Goal: Task Accomplishment & Management: Use online tool/utility

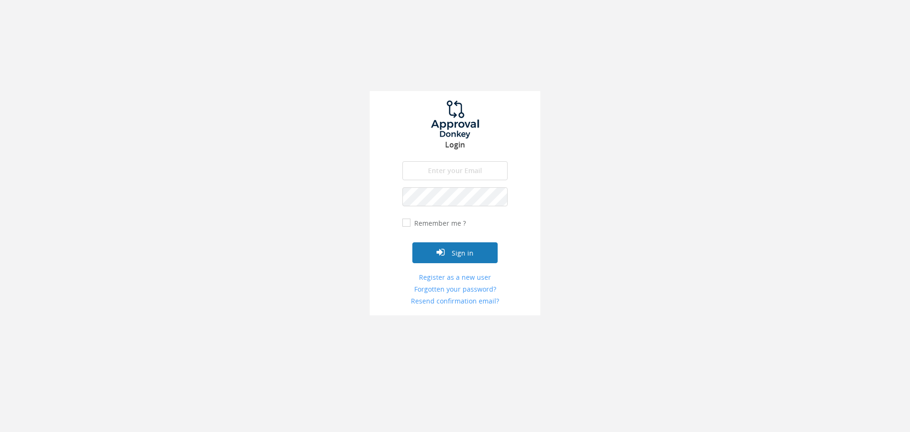
type input "[EMAIL_ADDRESS][DOMAIN_NAME]"
click at [430, 255] on button "Sign in" at bounding box center [455, 252] width 85 height 21
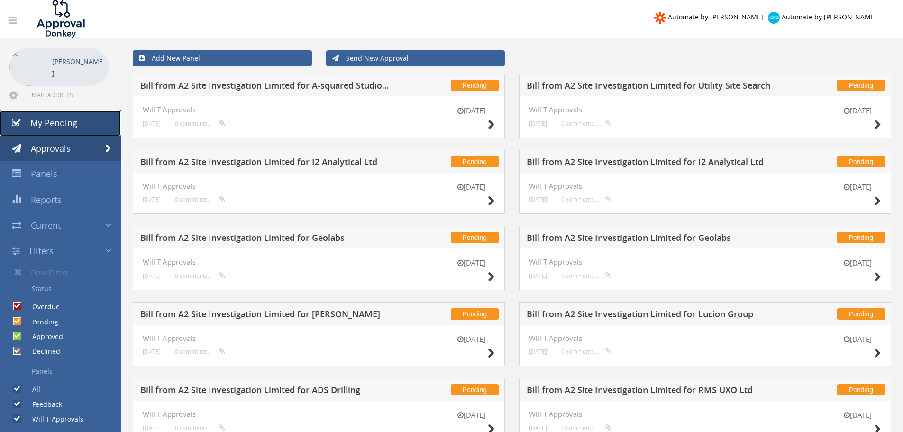
click at [54, 125] on span "My Pending" at bounding box center [53, 122] width 47 height 11
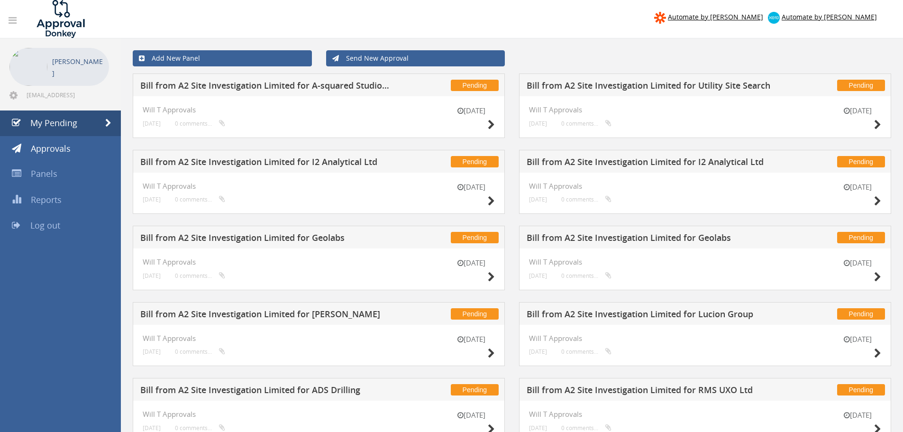
scroll to position [193, 0]
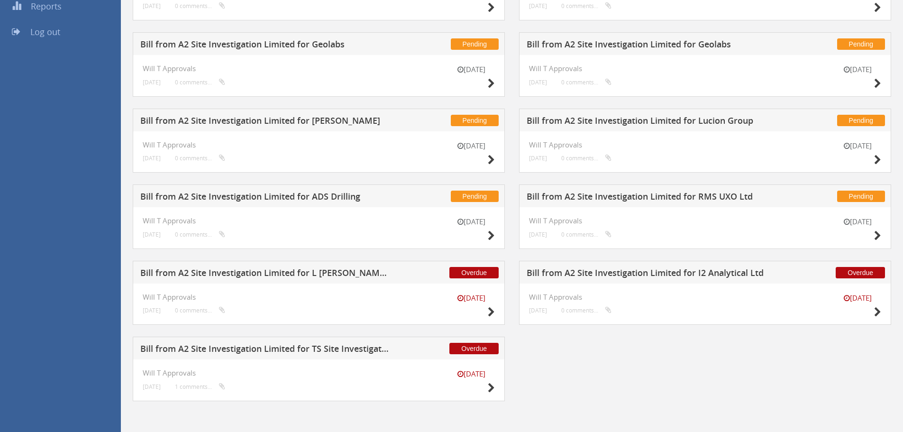
click at [670, 202] on h5 "Bill from A2 Site Investigation Limited for RMS UXO Ltd" at bounding box center [652, 198] width 250 height 12
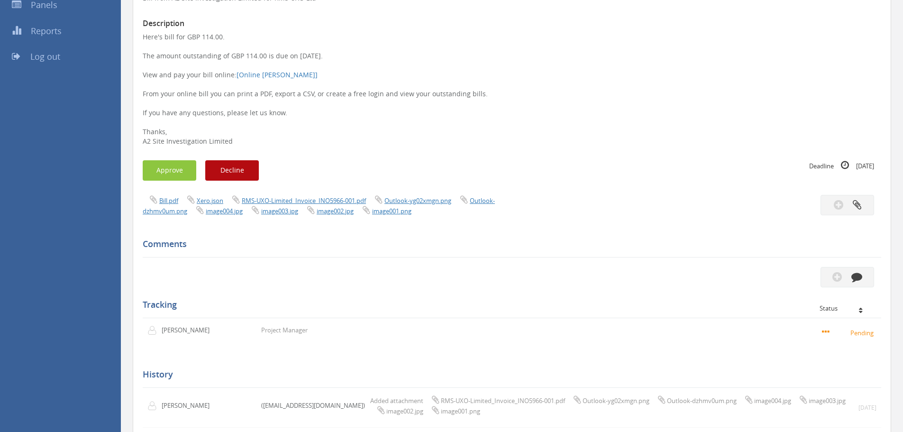
scroll to position [146, 0]
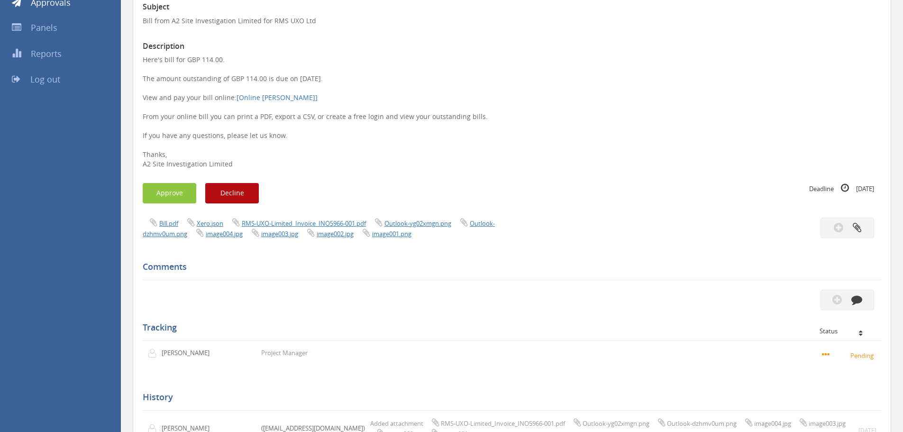
click at [307, 218] on div "Bill.pdf Xero.json RMS-UXO-Limited_Invoice_INO5966-001.pdf Outlook-yg02xmgn.png…" at bounding box center [324, 228] width 377 height 21
click at [307, 221] on link "RMS-UXO-Limited_Invoice_INO5966-001.pdf" at bounding box center [304, 223] width 124 height 9
click at [154, 191] on button "Approve" at bounding box center [170, 193] width 54 height 20
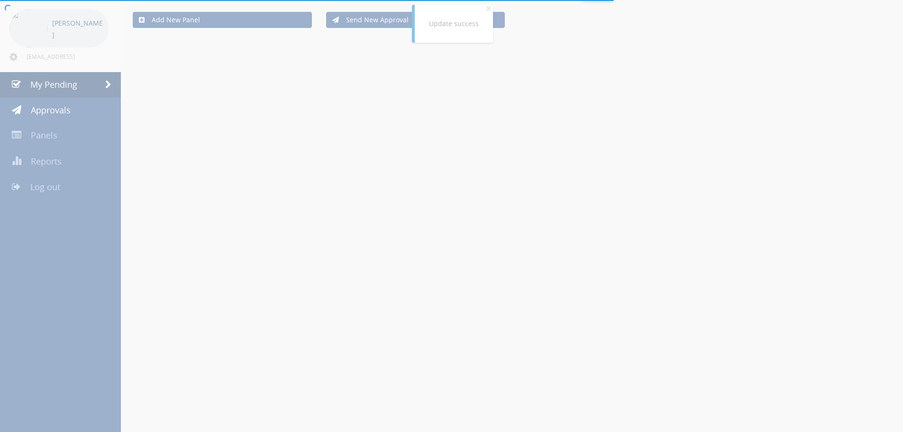
scroll to position [117, 0]
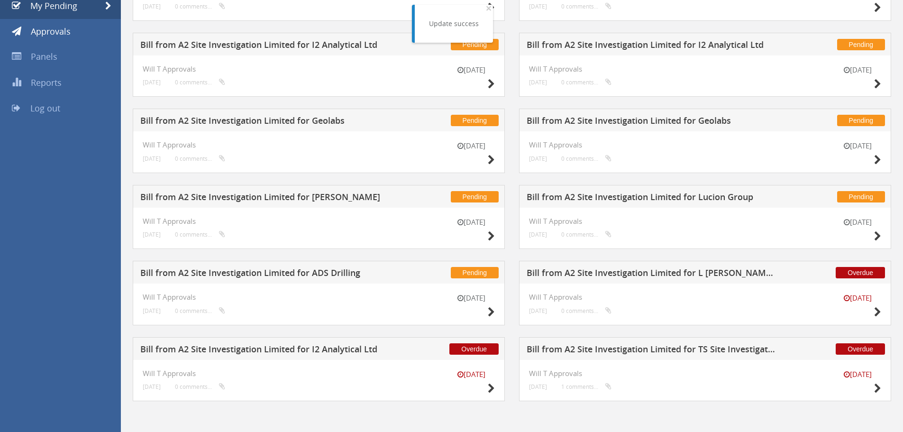
click at [319, 270] on h5 "Bill from A2 Site Investigation Limited for ADS Drilling" at bounding box center [265, 274] width 250 height 12
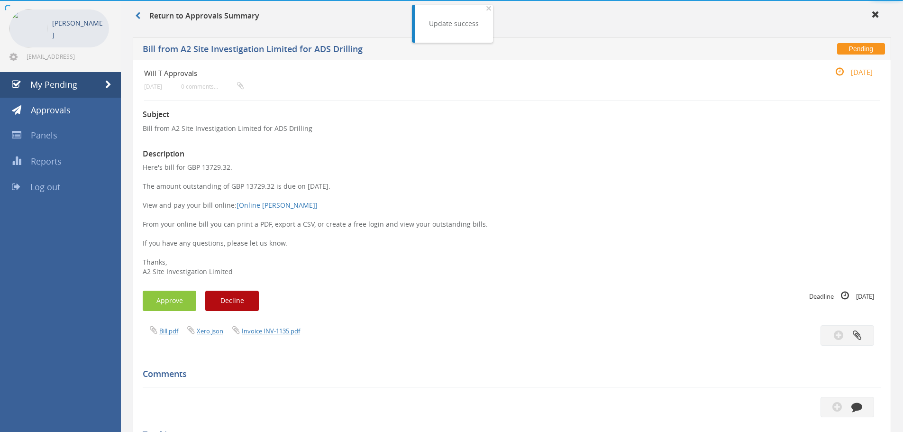
scroll to position [146, 0]
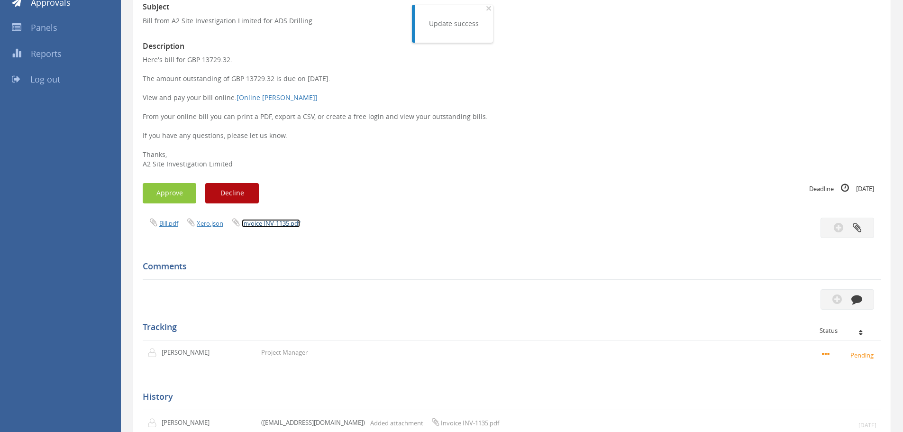
click at [290, 220] on link "Invoice INV-1135.pdf" at bounding box center [271, 223] width 58 height 9
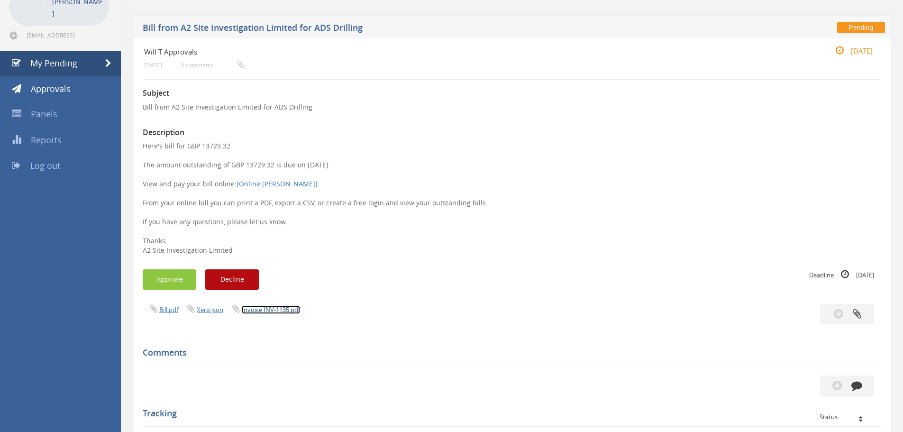
scroll to position [0, 0]
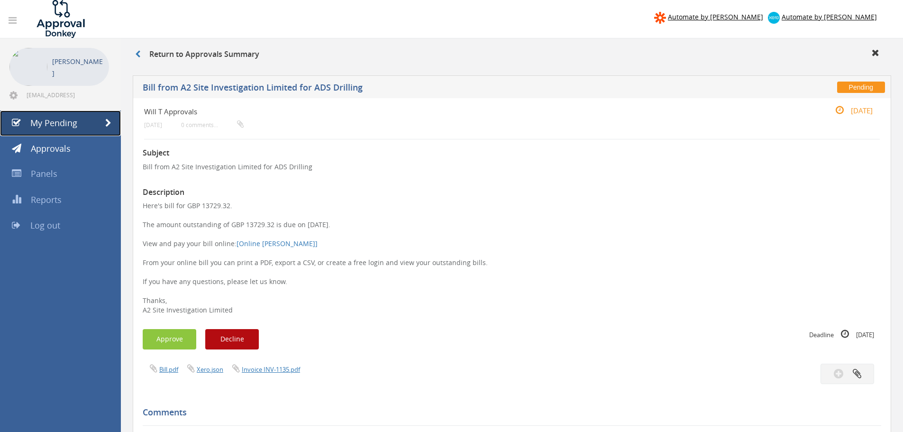
click at [63, 123] on span "My Pending" at bounding box center [53, 122] width 47 height 11
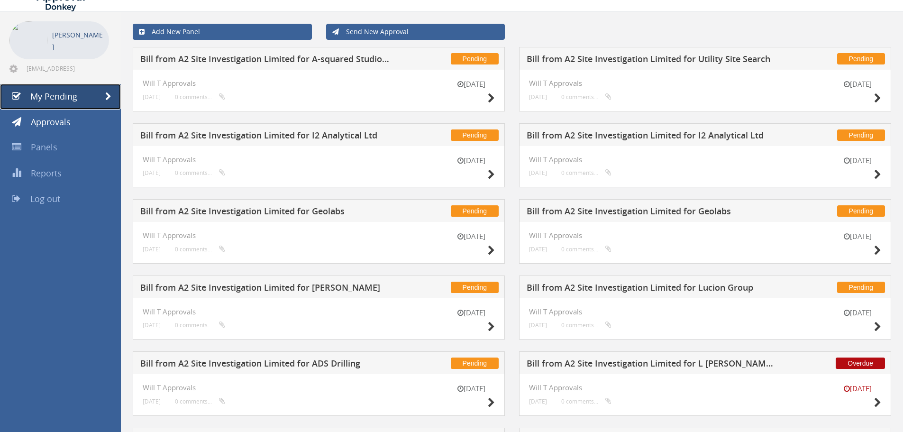
scroll to position [47, 0]
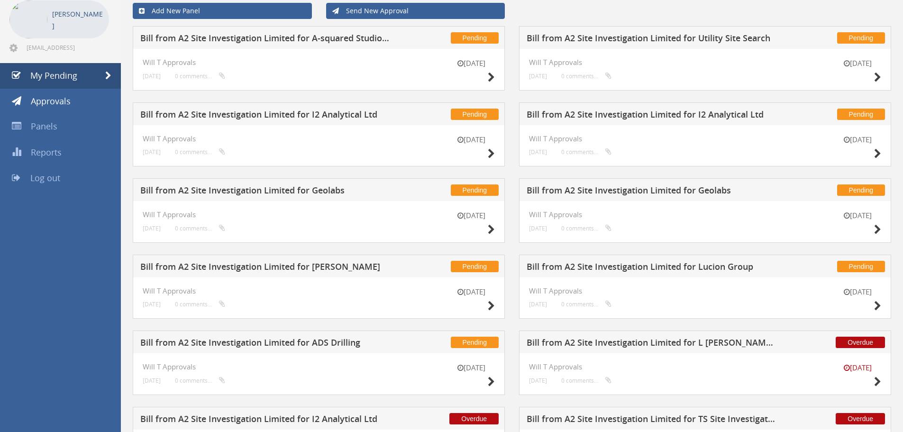
click at [650, 268] on h5 "Bill from A2 Site Investigation Limited for Lucion Group" at bounding box center [652, 268] width 250 height 12
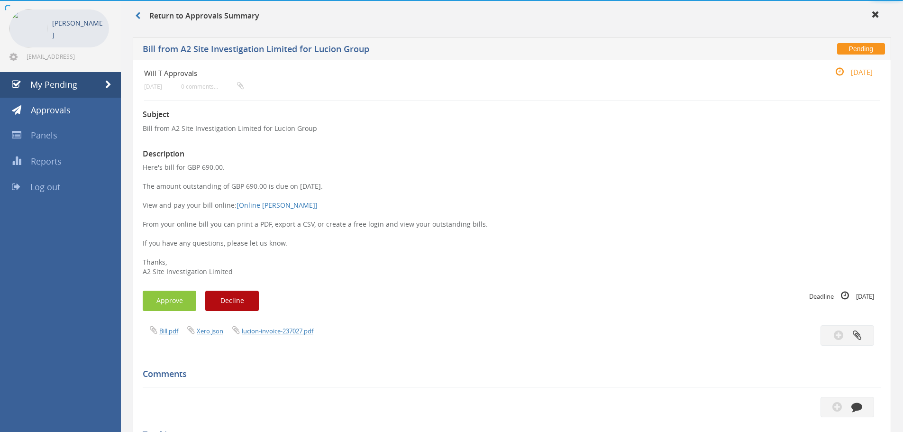
scroll to position [47, 0]
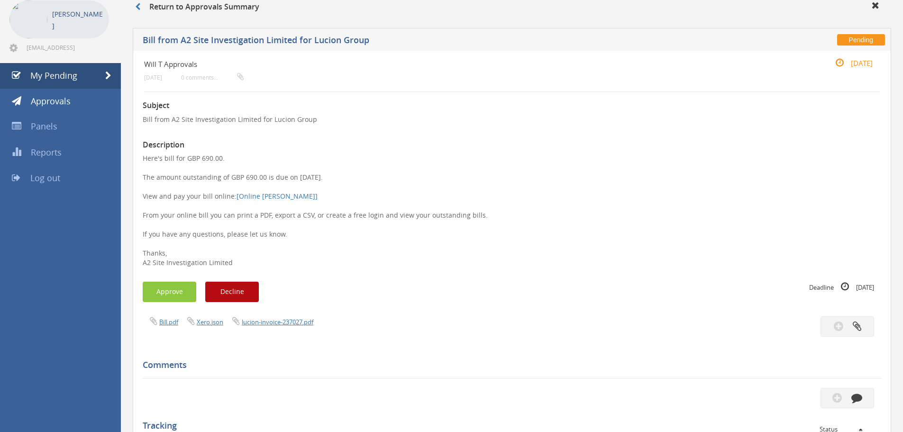
click at [301, 328] on div "Bill.pdf Xero.json lucion-invoice-237027.pdf" at bounding box center [512, 326] width 753 height 20
click at [300, 325] on link "lucion-invoice-237027.pdf" at bounding box center [278, 322] width 72 height 9
click at [175, 296] on button "Approve" at bounding box center [170, 292] width 54 height 20
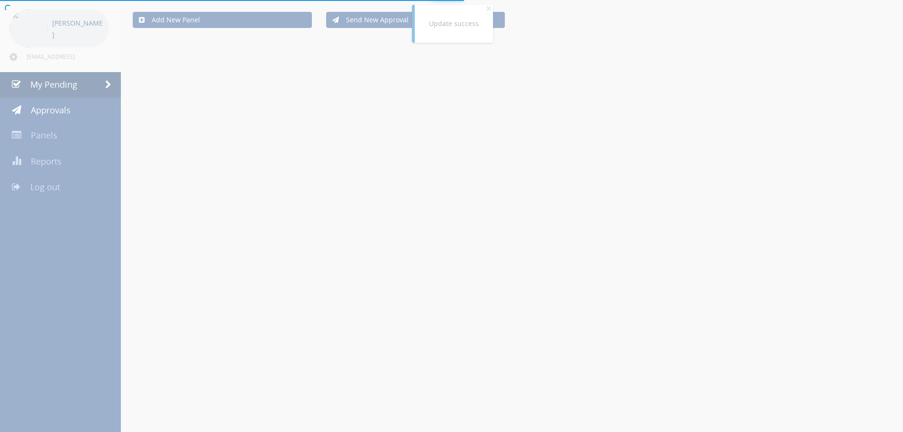
scroll to position [47, 0]
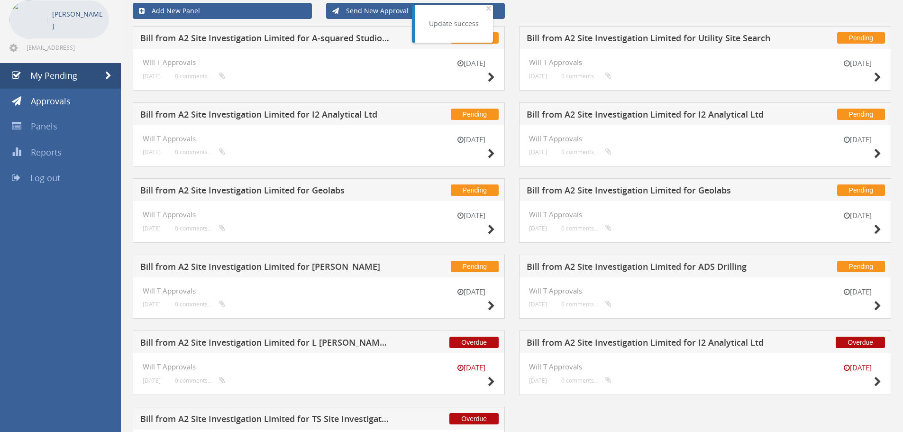
click at [321, 266] on h5 "Bill from A2 Site Investigation Limited for [PERSON_NAME]" at bounding box center [265, 268] width 250 height 12
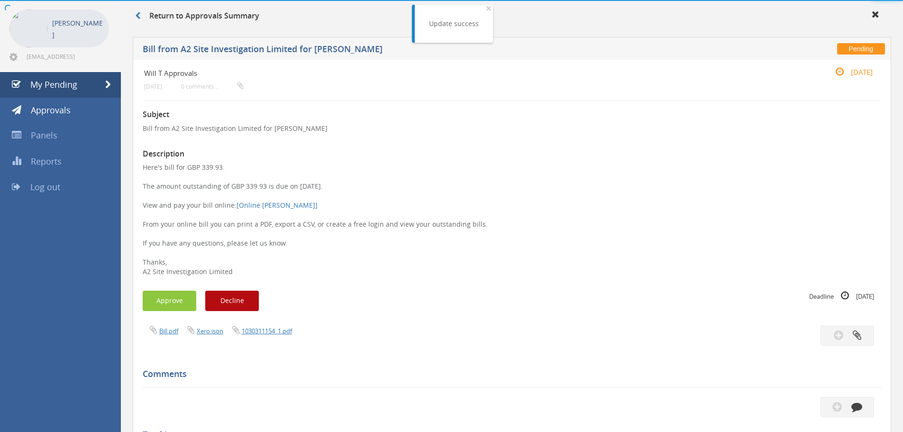
scroll to position [47, 0]
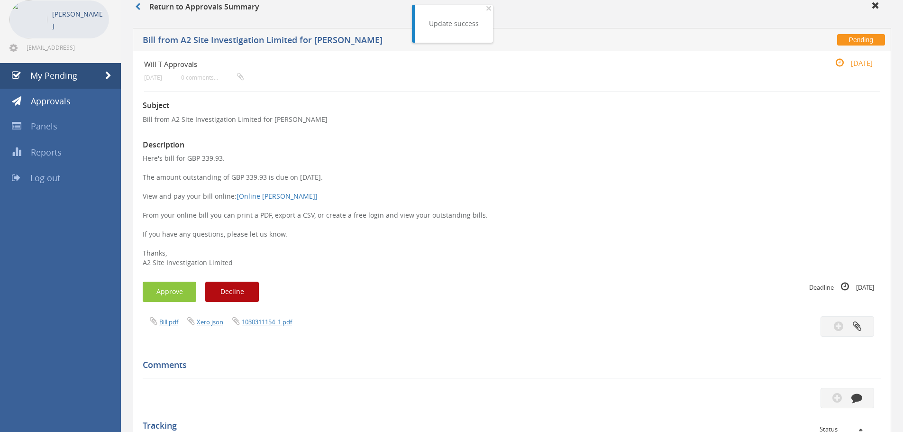
click at [276, 328] on div "Bill.pdf Xero.json 1030311154_1.pdf" at bounding box center [512, 326] width 753 height 20
click at [276, 326] on link "1030311154_1.pdf" at bounding box center [267, 322] width 50 height 9
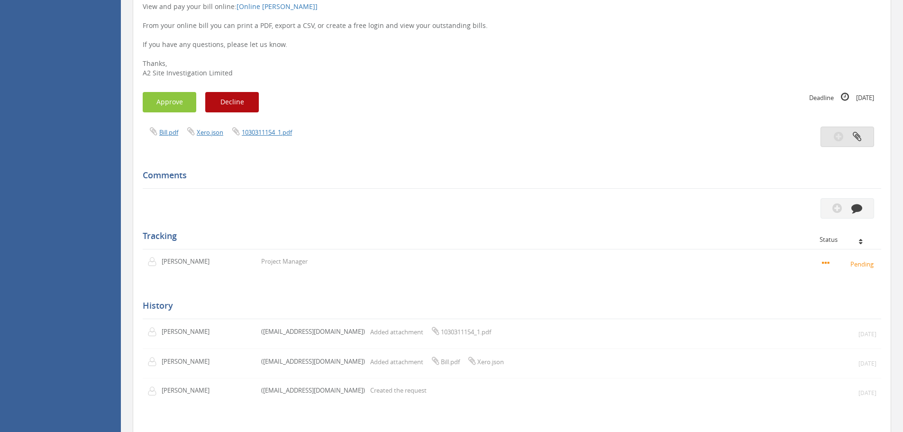
click at [831, 134] on button "button" at bounding box center [848, 137] width 54 height 20
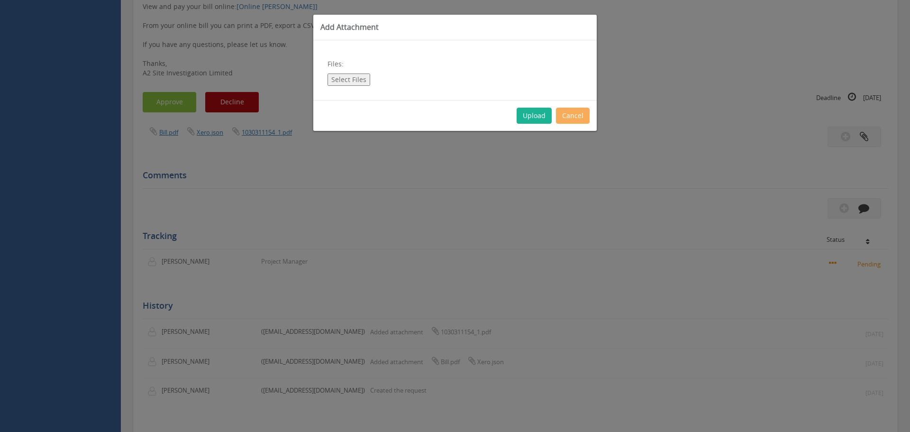
click at [430, 63] on div "Files: Select Files" at bounding box center [455, 70] width 284 height 60
click at [433, 45] on div "Files: Select Files" at bounding box center [455, 70] width 284 height 60
drag, startPoint x: 599, startPoint y: 110, endPoint x: 563, endPoint y: 113, distance: 36.2
click at [596, 110] on div "Add Attachment Files: Select Files Upload Cancel" at bounding box center [455, 216] width 910 height 432
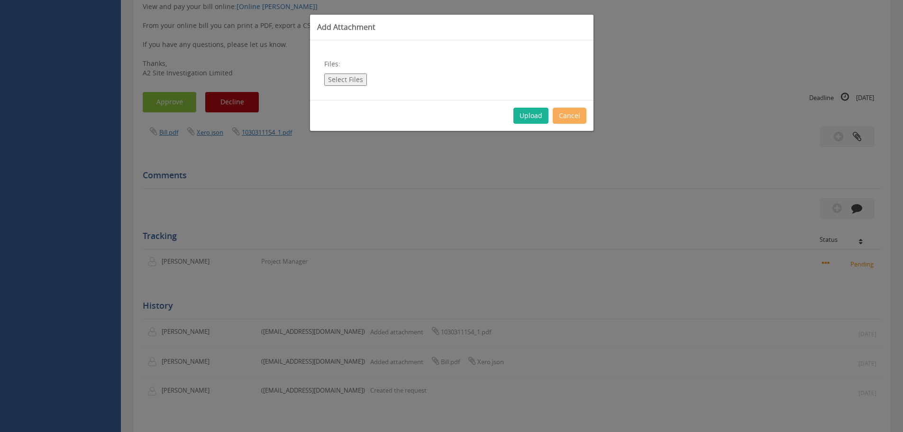
click at [563, 112] on div "Approve Decline Deadline [DATE]" at bounding box center [512, 102] width 753 height 20
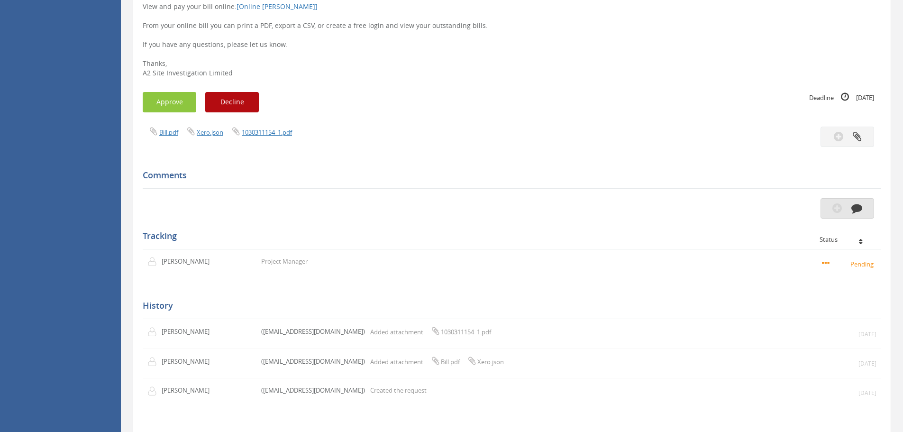
click at [830, 206] on button "button" at bounding box center [848, 208] width 54 height 20
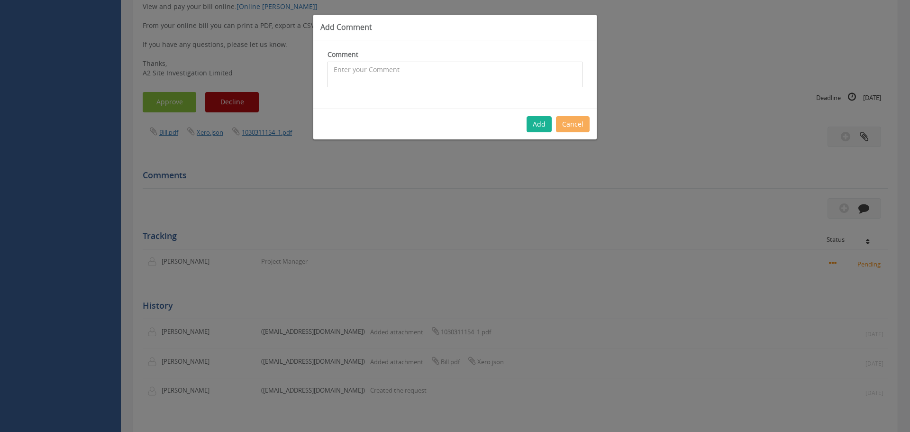
click at [422, 65] on textarea at bounding box center [455, 75] width 255 height 26
type textarea "[DATE] - WT queried with TP as this hire should not be continuing"
click at [542, 122] on button "Add" at bounding box center [539, 124] width 25 height 16
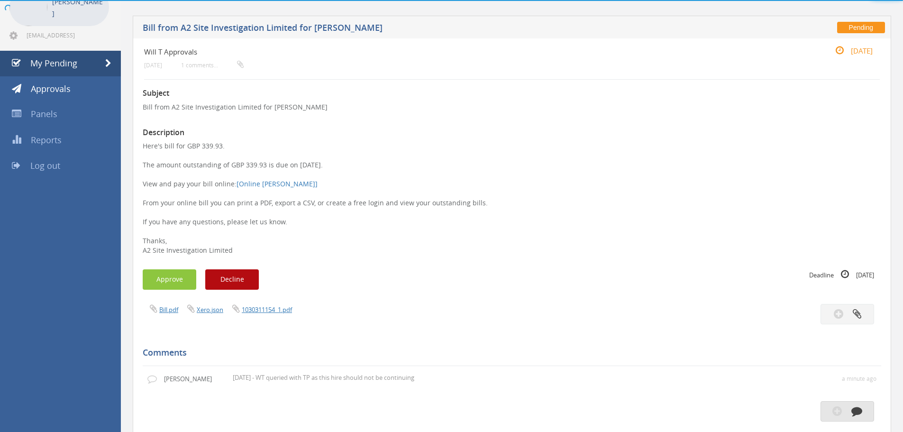
scroll to position [0, 0]
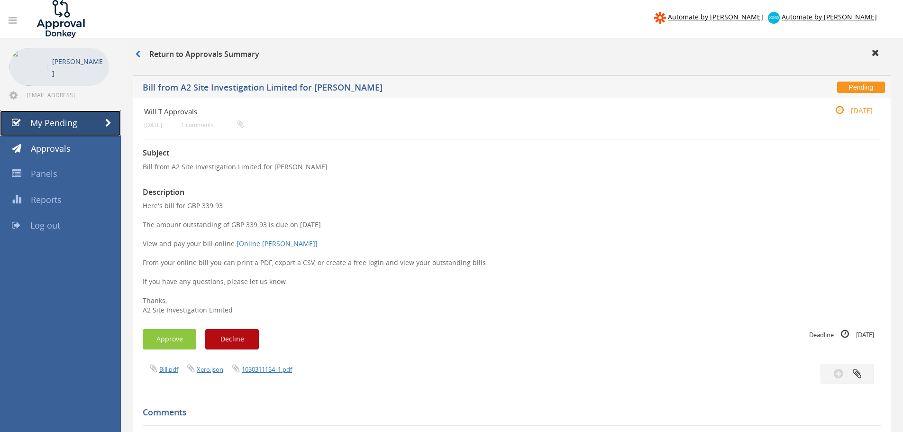
click at [47, 120] on span "My Pending" at bounding box center [53, 122] width 47 height 11
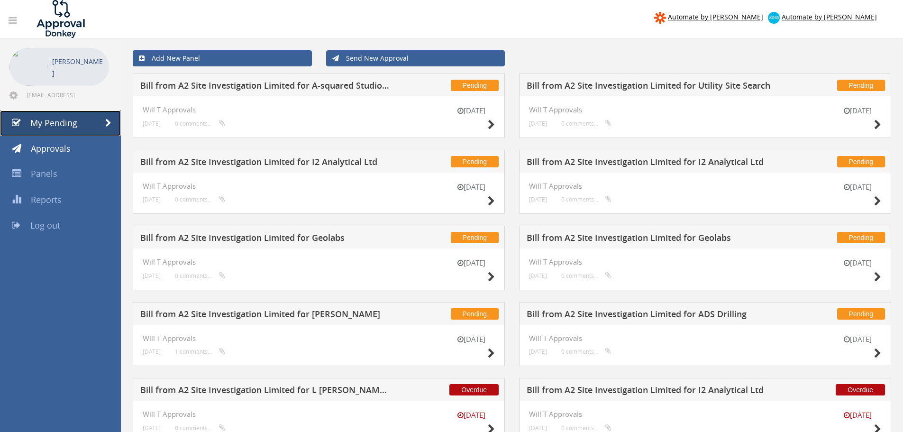
scroll to position [117, 0]
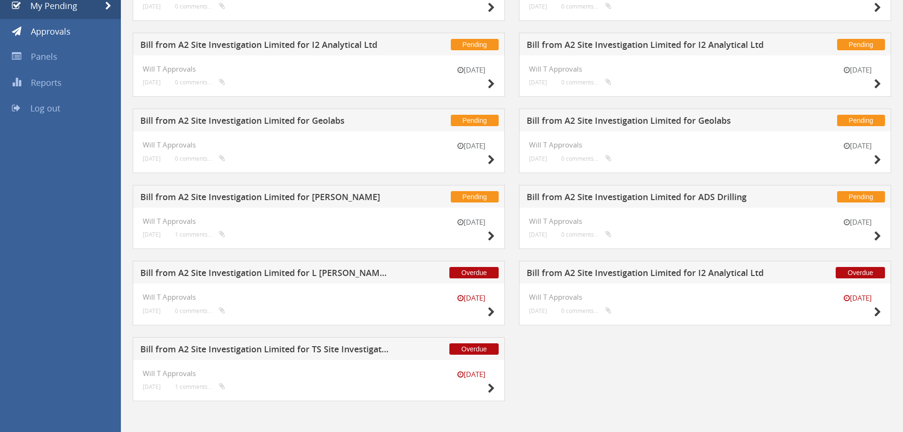
click at [674, 122] on h5 "Bill from A2 Site Investigation Limited for Geolabs" at bounding box center [652, 122] width 250 height 12
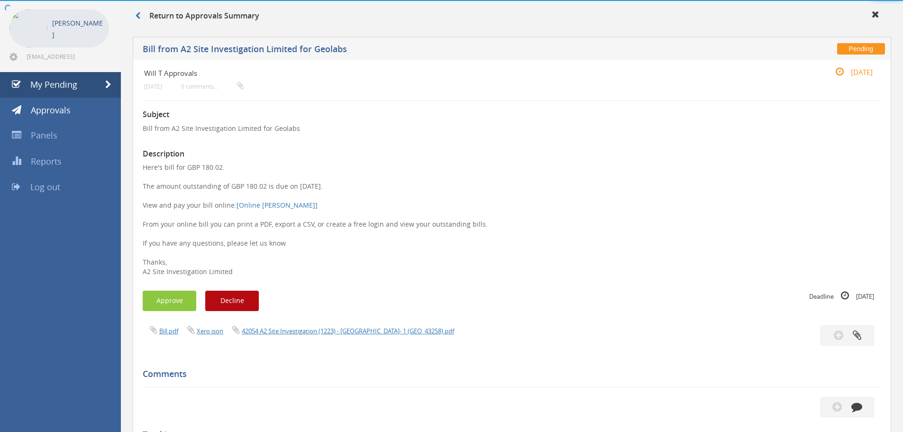
scroll to position [117, 0]
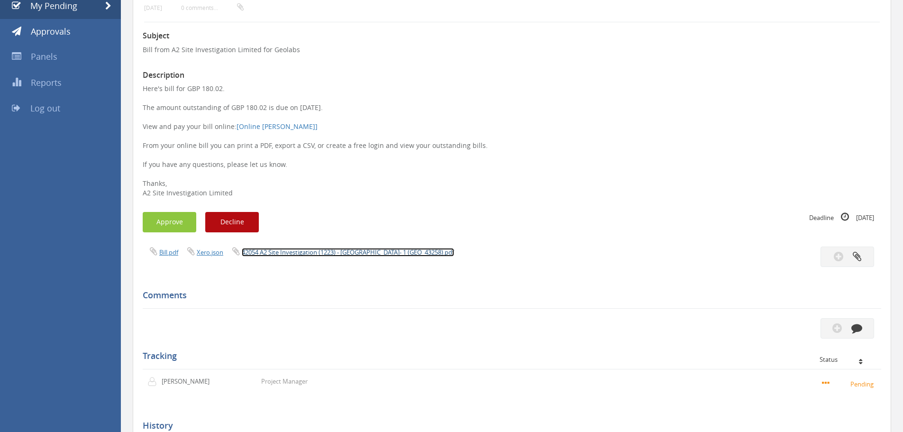
click at [386, 250] on link "42054 A2 Site Investigation (1223) - [GEOGRAPHIC_DATA]- 1 (GEO_43258).pdf" at bounding box center [348, 252] width 212 height 9
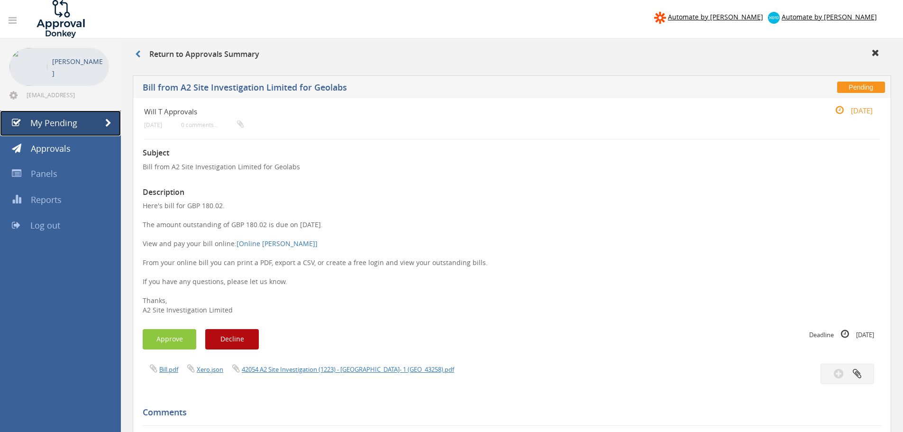
click at [64, 119] on span "My Pending" at bounding box center [53, 122] width 47 height 11
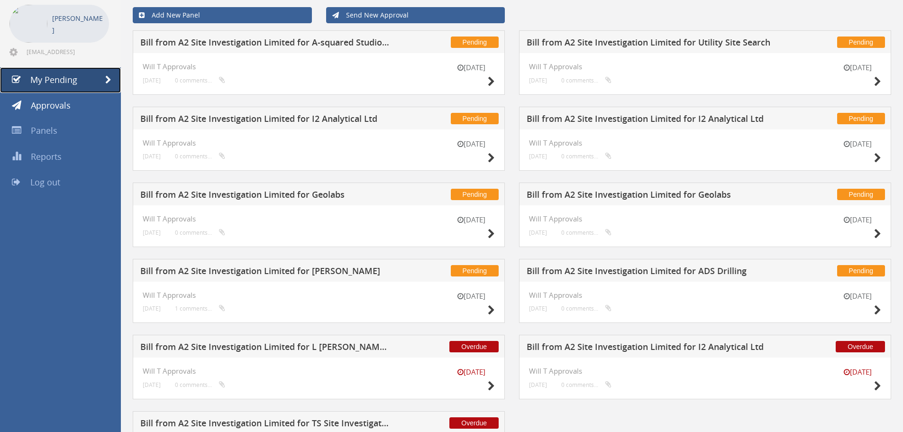
scroll to position [117, 0]
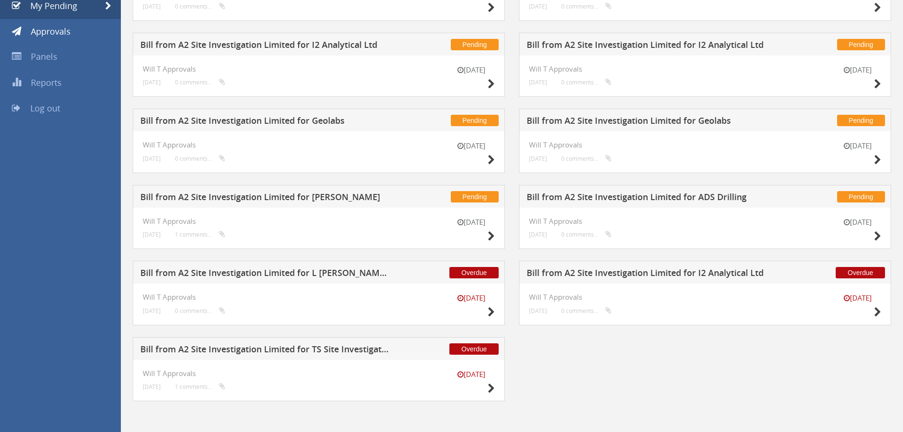
click at [311, 123] on h5 "Bill from A2 Site Investigation Limited for Geolabs" at bounding box center [265, 122] width 250 height 12
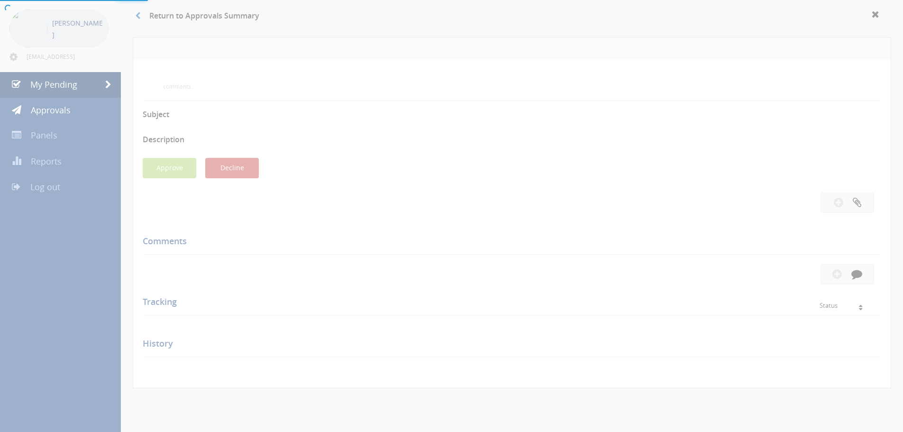
scroll to position [117, 0]
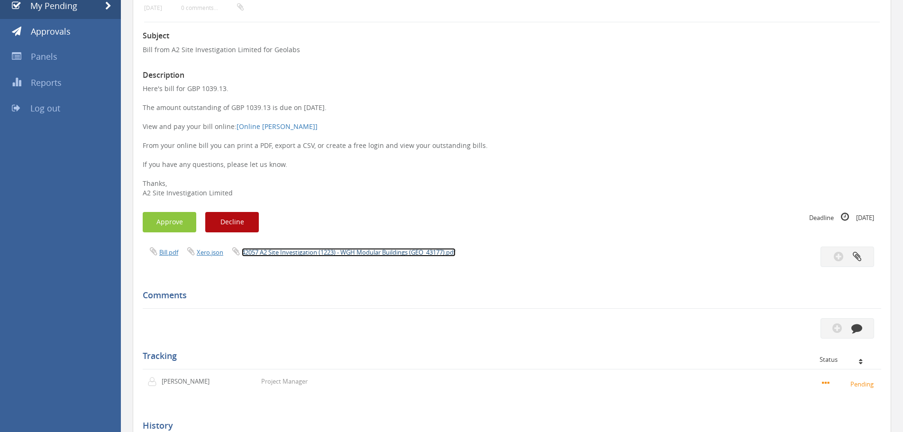
click at [360, 253] on link "42057 A2 Site Investigation (1223) - WGH Modular Buildings (GEO_43177).pdf" at bounding box center [349, 252] width 214 height 9
drag, startPoint x: 162, startPoint y: 220, endPoint x: 182, endPoint y: 213, distance: 21.0
click at [162, 220] on button "Approve" at bounding box center [170, 222] width 54 height 20
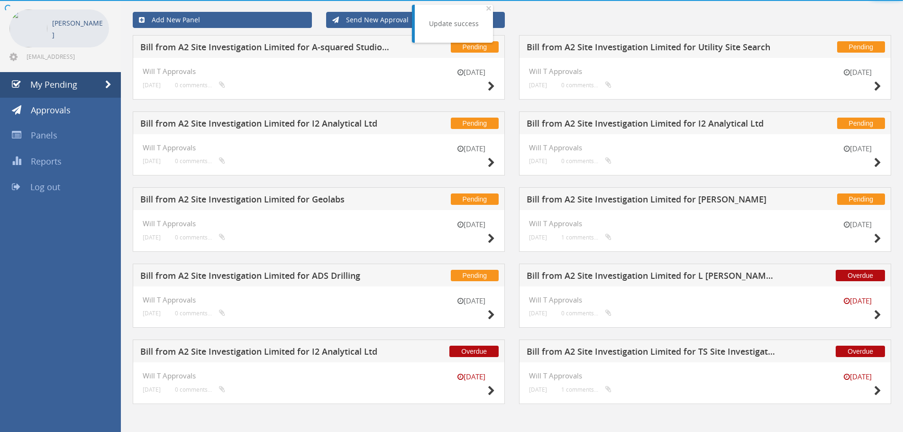
scroll to position [41, 0]
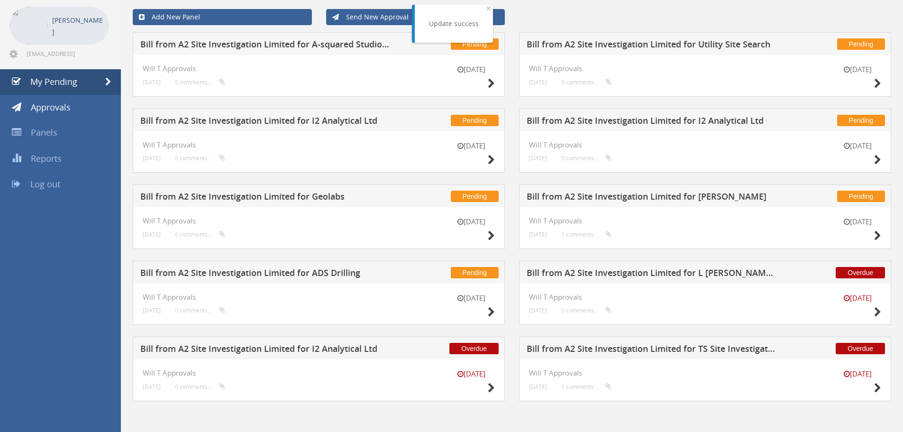
click at [649, 47] on h5 "Bill from A2 Site Investigation Limited for Utility Site Search" at bounding box center [652, 46] width 250 height 12
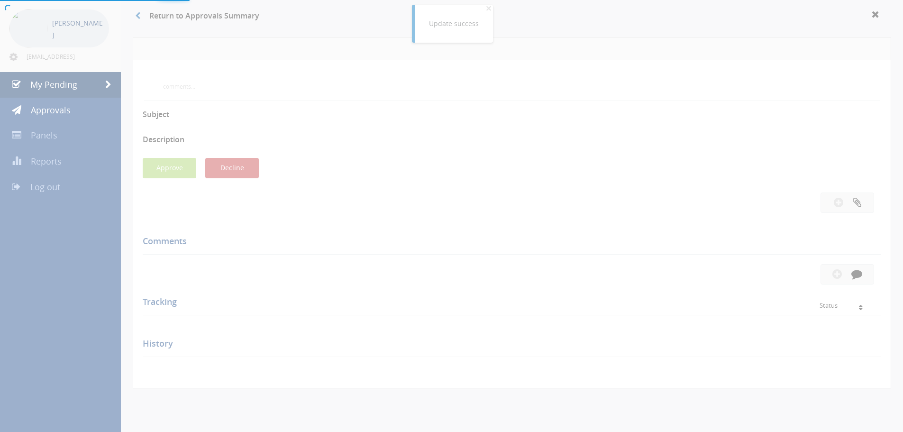
scroll to position [117, 0]
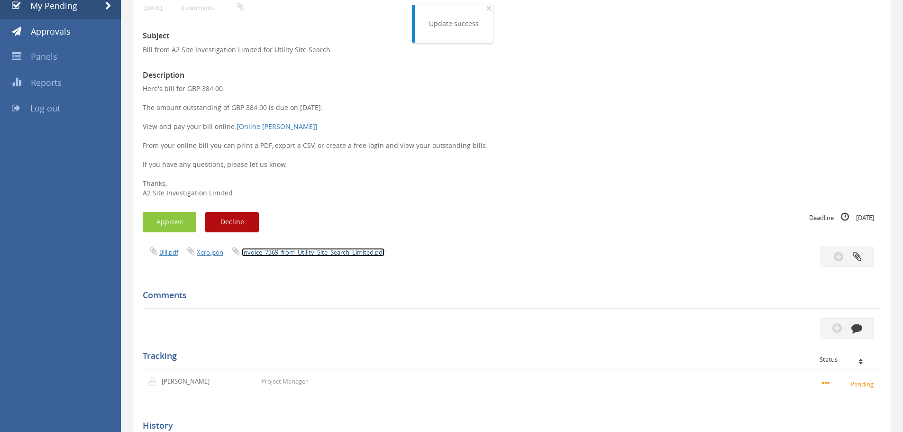
click at [321, 251] on link "Invoice_7369_from_Utility_Site_Search_Limited.pdf" at bounding box center [313, 252] width 143 height 9
click at [160, 231] on button "Approve" at bounding box center [170, 222] width 54 height 20
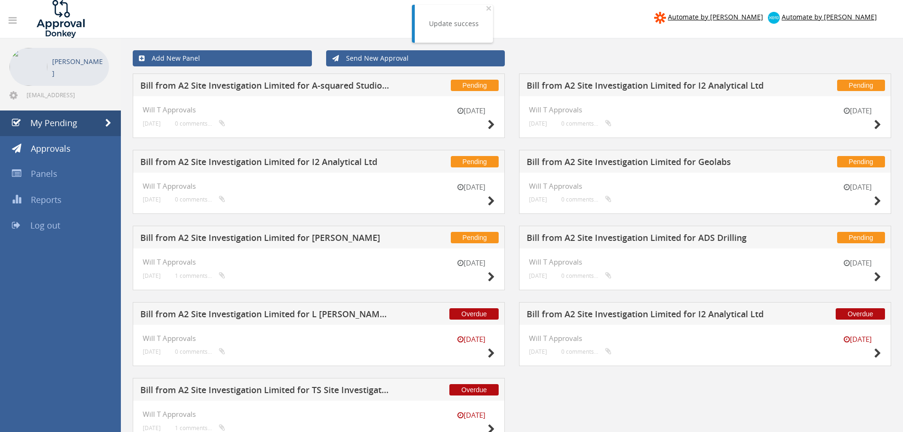
click at [353, 91] on h5 "Bill from A2 Site Investigation Limited for A-squared Studio Engineers" at bounding box center [265, 87] width 250 height 12
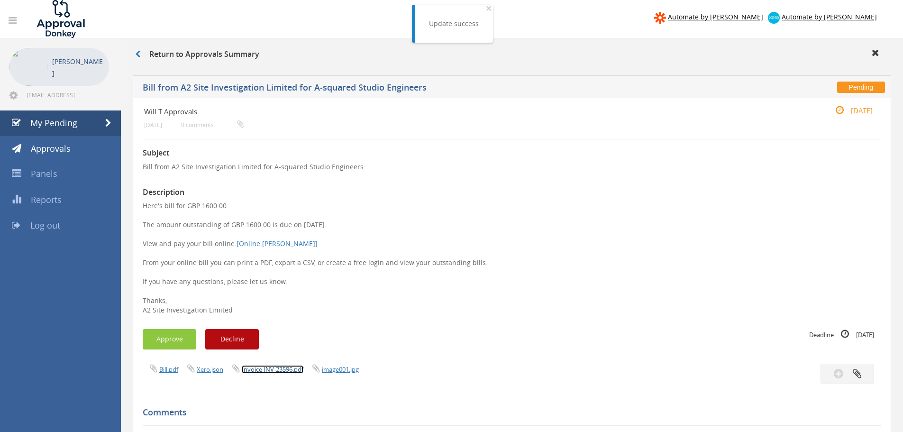
click at [278, 367] on link "Invoice INV-23596.pdf" at bounding box center [273, 369] width 62 height 9
click at [184, 330] on button "Approve" at bounding box center [170, 339] width 54 height 20
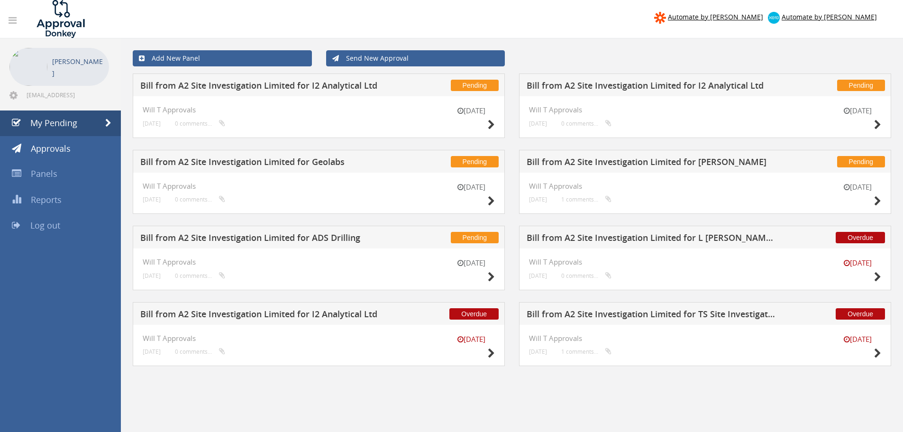
drag, startPoint x: 576, startPoint y: 319, endPoint x: 676, endPoint y: 247, distance: 123.3
click at [576, 319] on h5 "Bill from A2 Site Investigation Limited for TS Site Investigation Ltd" at bounding box center [652, 316] width 250 height 12
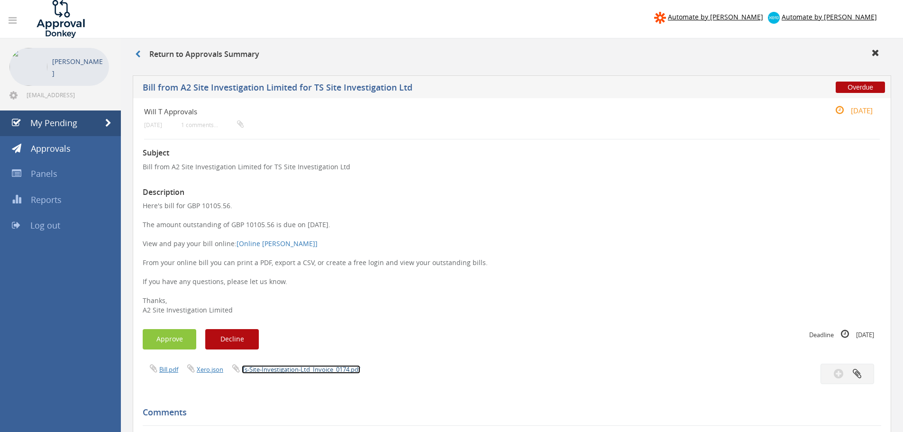
click at [281, 366] on link "Ts-Site-Investigation-Ltd_Invoice_0174.pdf" at bounding box center [301, 369] width 119 height 9
click at [55, 113] on link "My Pending" at bounding box center [60, 123] width 121 height 26
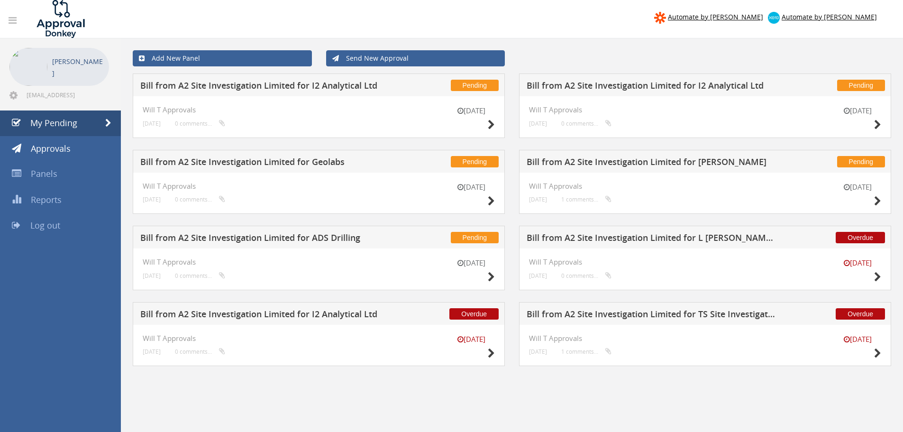
click at [642, 82] on h5 "Bill from A2 Site Investigation Limited for I2 Analytical Ltd" at bounding box center [652, 87] width 250 height 12
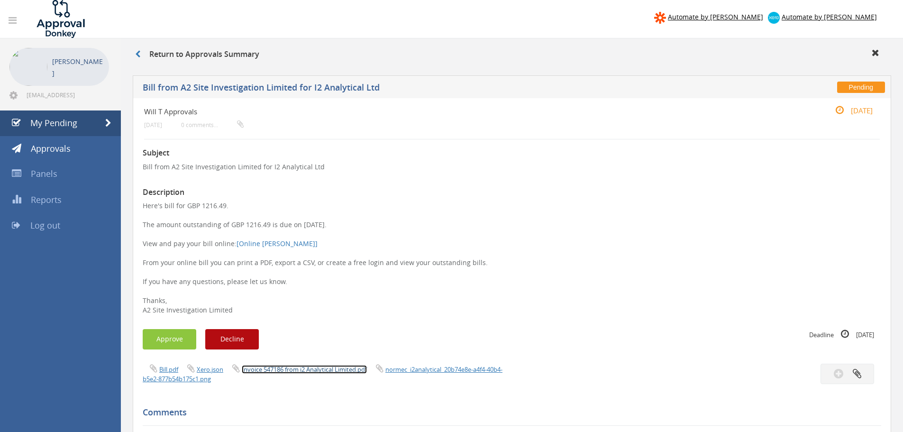
click at [340, 367] on link "Invoice 547186 from i2 Analytical Limited.pdf" at bounding box center [304, 369] width 125 height 9
click at [156, 337] on button "Approve" at bounding box center [170, 339] width 54 height 20
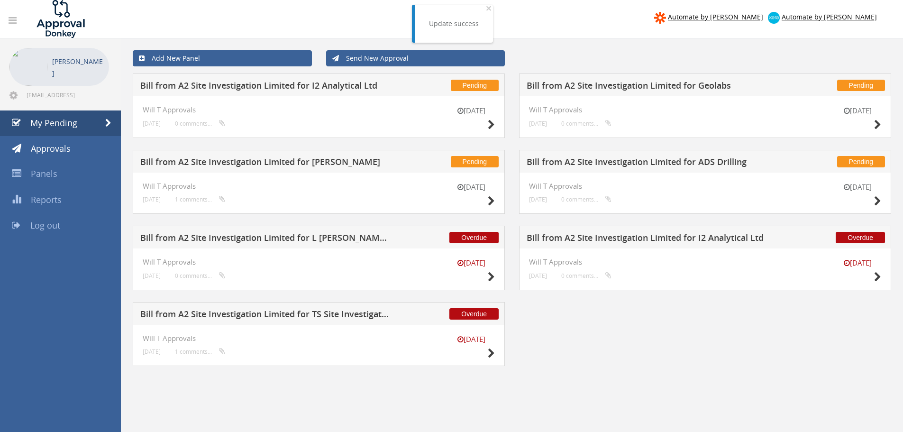
click at [337, 89] on h5 "Bill from A2 Site Investigation Limited for I2 Analytical Ltd" at bounding box center [265, 87] width 250 height 12
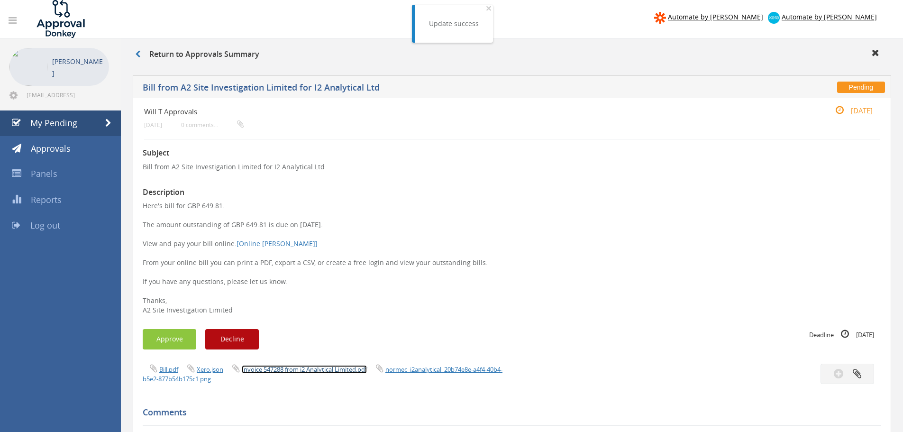
click at [299, 371] on link "Invoice 547288 from i2 Analytical Limited.pdf" at bounding box center [304, 369] width 125 height 9
click at [172, 334] on button "Approve" at bounding box center [170, 339] width 54 height 20
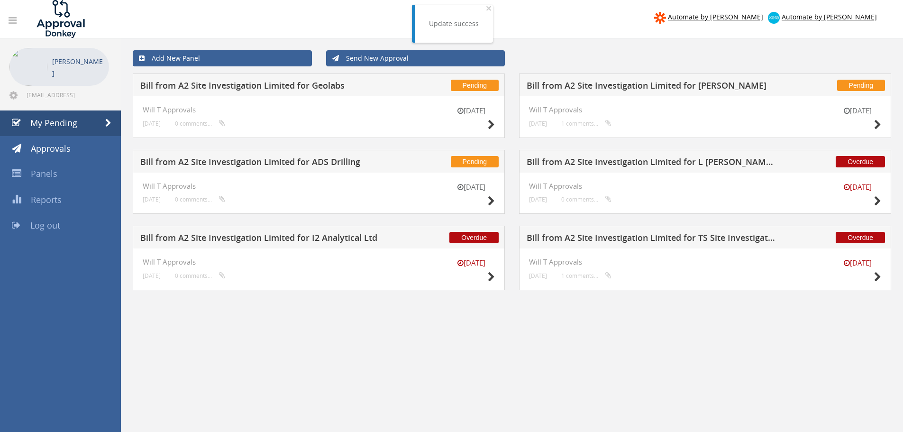
click at [651, 239] on h5 "Bill from A2 Site Investigation Limited for TS Site Investigation Ltd" at bounding box center [652, 239] width 250 height 12
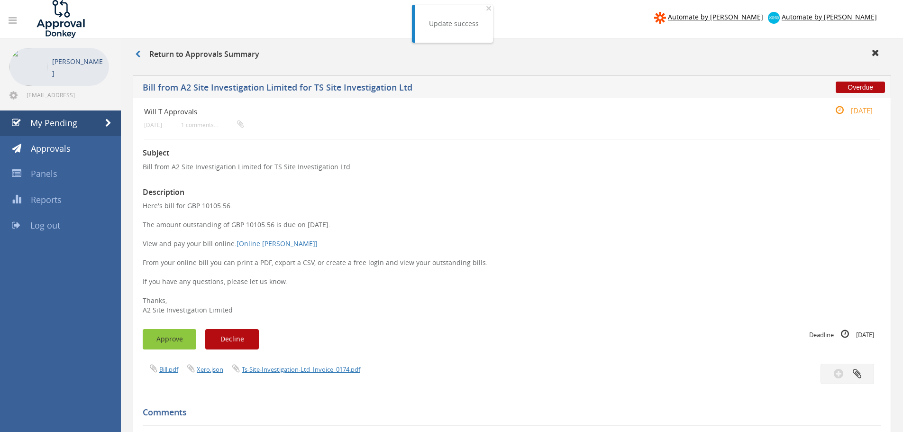
click at [175, 338] on button "Approve" at bounding box center [170, 339] width 54 height 20
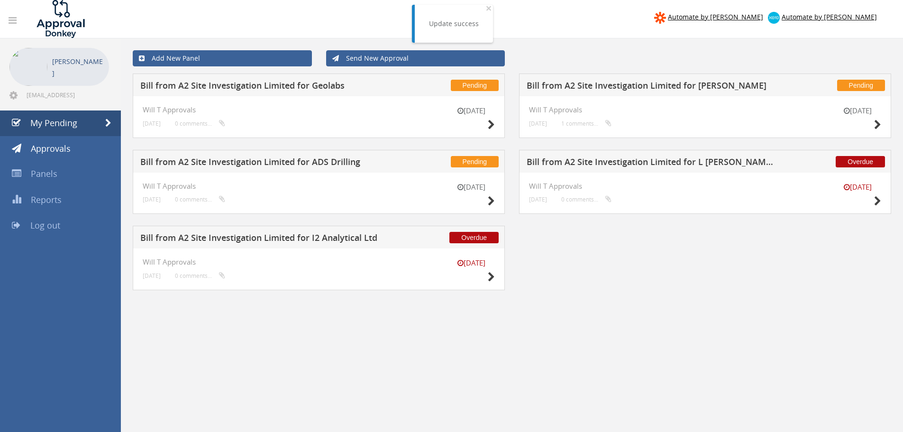
click at [634, 161] on h5 "Bill from A2 Site Investigation Limited for L [PERSON_NAME] Plant" at bounding box center [652, 163] width 250 height 12
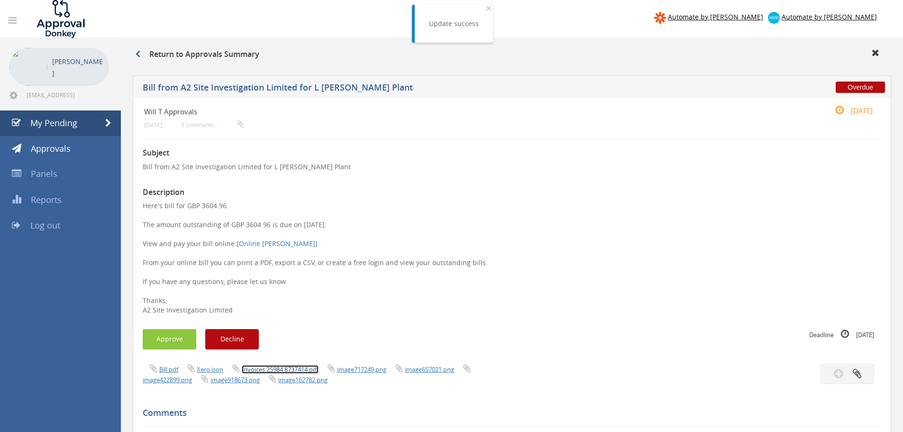
click at [304, 370] on link "Invoices 25984 8737414.pdf" at bounding box center [280, 369] width 77 height 9
click at [159, 346] on button "Approve" at bounding box center [170, 339] width 54 height 20
